Goal: Transaction & Acquisition: Purchase product/service

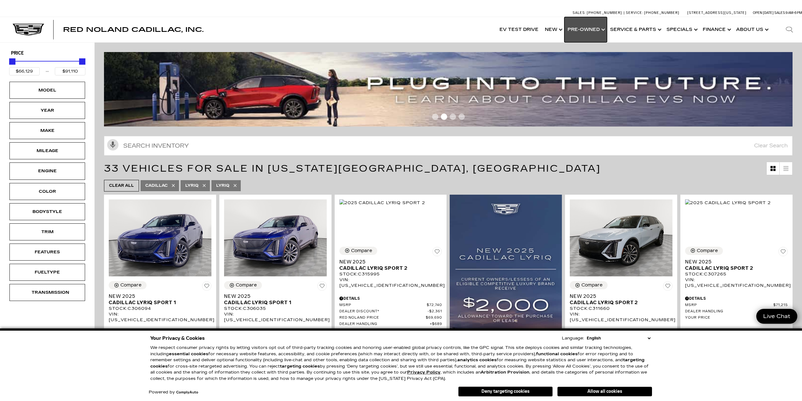
click at [591, 29] on link "Show Pre-Owned" at bounding box center [586, 29] width 43 height 25
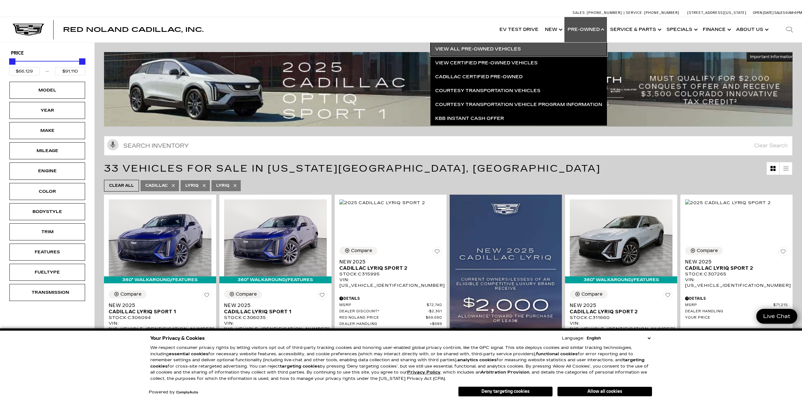
click at [498, 46] on link "View All Pre-Owned Vehicles" at bounding box center [519, 49] width 177 height 14
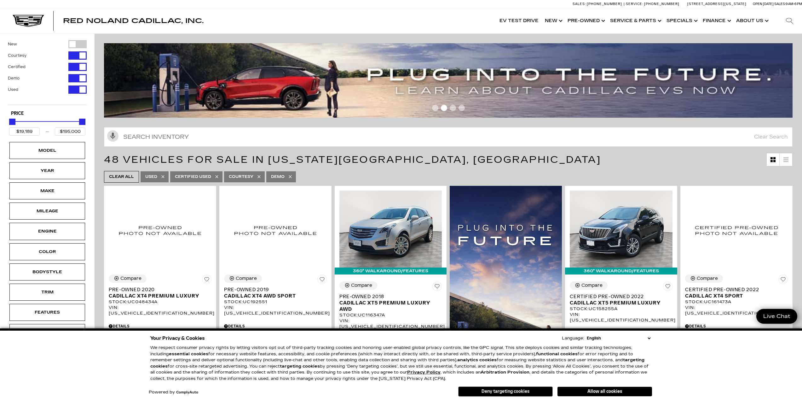
click at [494, 391] on button "Deny targeting cookies" at bounding box center [505, 391] width 95 height 10
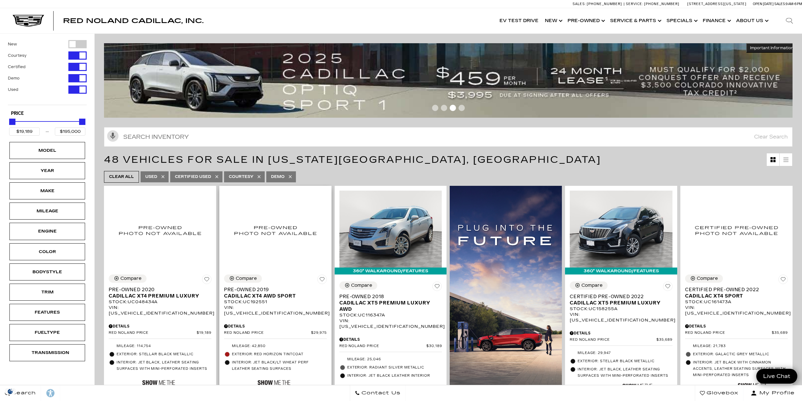
scroll to position [63, 0]
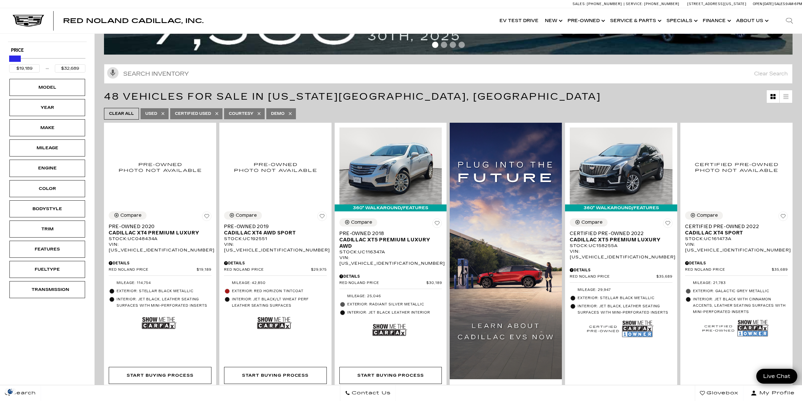
type input "$32,189"
drag, startPoint x: 82, startPoint y: 56, endPoint x: 17, endPoint y: 60, distance: 65.0
click at [17, 60] on div "Maximum Price" at bounding box center [17, 58] width 6 height 6
